Goal: Navigation & Orientation: Find specific page/section

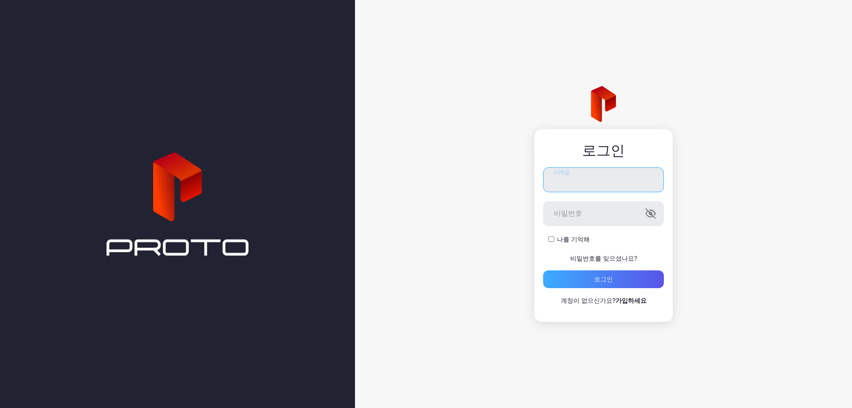
type input "**********"
click at [601, 279] on font "로그인" at bounding box center [603, 279] width 19 height 8
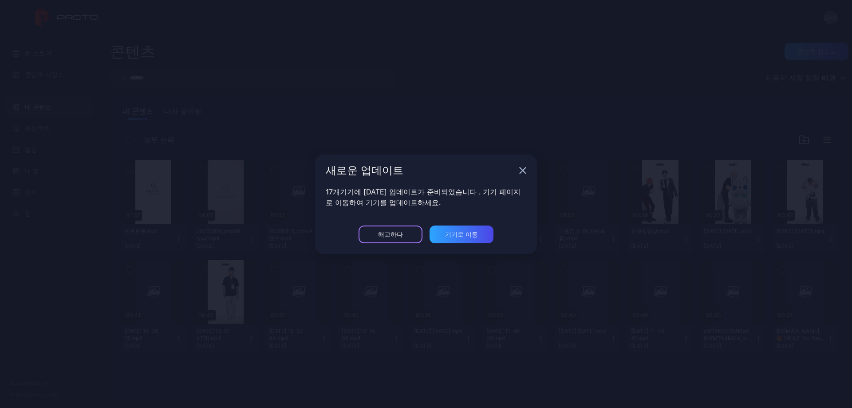
click at [405, 230] on div "해고하다" at bounding box center [390, 234] width 64 height 18
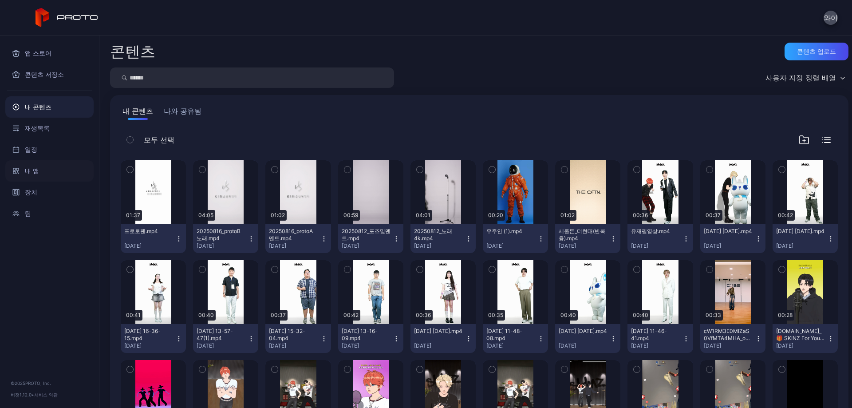
click at [43, 169] on div "내 앱" at bounding box center [49, 170] width 88 height 21
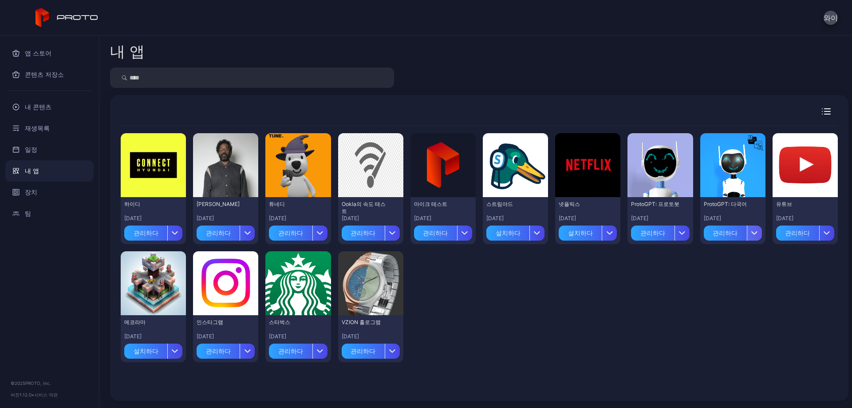
click at [747, 238] on div "button" at bounding box center [754, 232] width 15 height 15
click at [745, 89] on div "내 앱 시사 하이디 [DATE] 관리하다 시사 로메쉬 랑가나탄 [DATE] 관리하다 시사 튜네디 [DATE] 관리하다 시사 Ookla의 속도 …" at bounding box center [475, 221] width 752 height 372
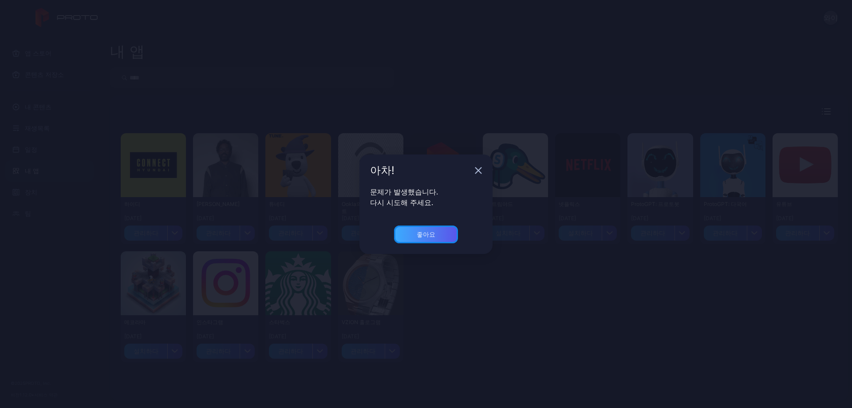
click at [436, 235] on div "좋아요" at bounding box center [426, 234] width 64 height 18
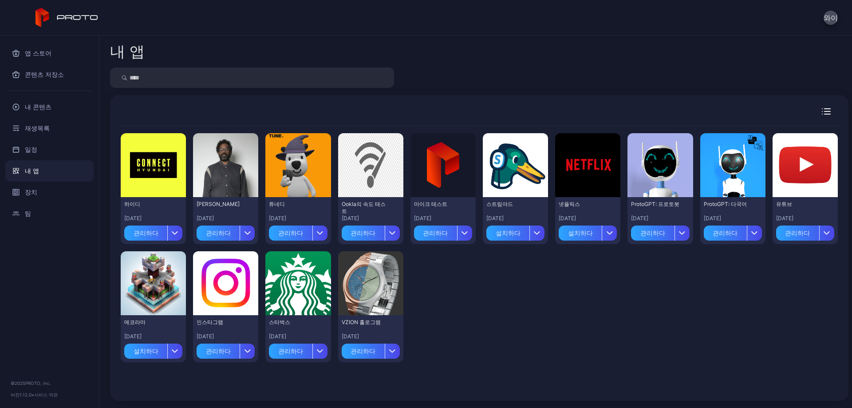
click at [42, 167] on div "내 앱" at bounding box center [49, 170] width 88 height 21
click at [34, 46] on div "앱 스토어" at bounding box center [49, 53] width 88 height 21
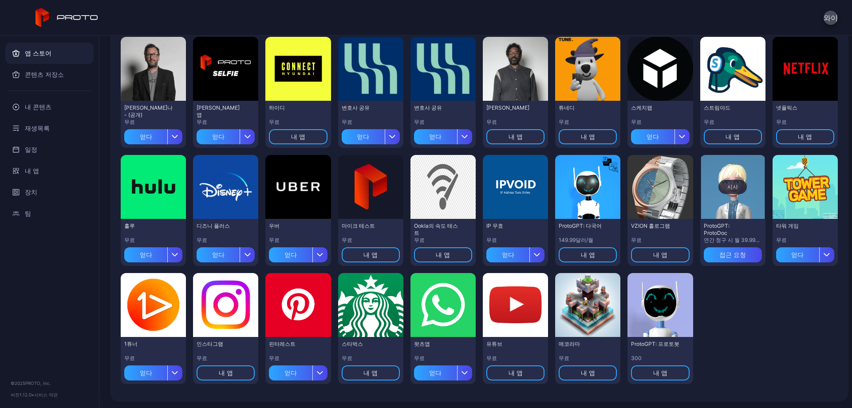
scroll to position [94, 0]
